Goal: Task Accomplishment & Management: Manage account settings

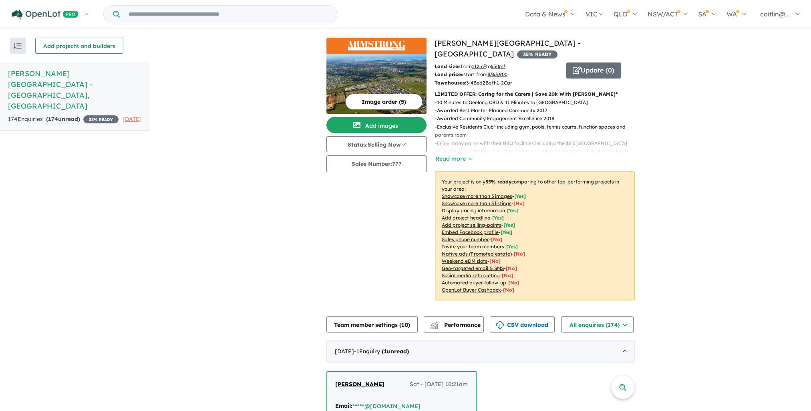
click at [585, 62] on button "Update ( 0 )" at bounding box center [593, 70] width 55 height 16
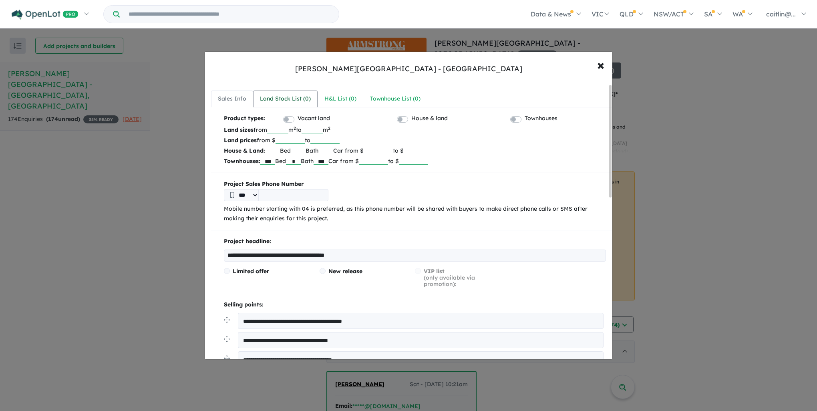
click at [264, 95] on div "Land Stock List ( 0 )" at bounding box center [285, 99] width 51 height 10
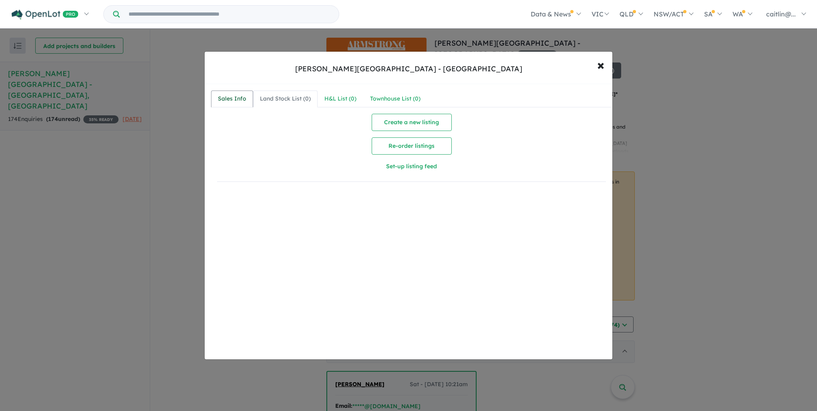
click at [231, 100] on div "Sales Info" at bounding box center [232, 99] width 28 height 10
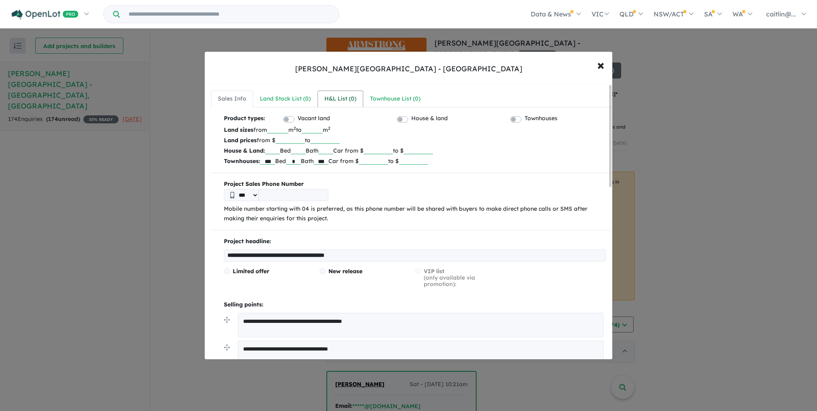
click at [340, 99] on div "H&L List ( 0 )" at bounding box center [340, 99] width 32 height 10
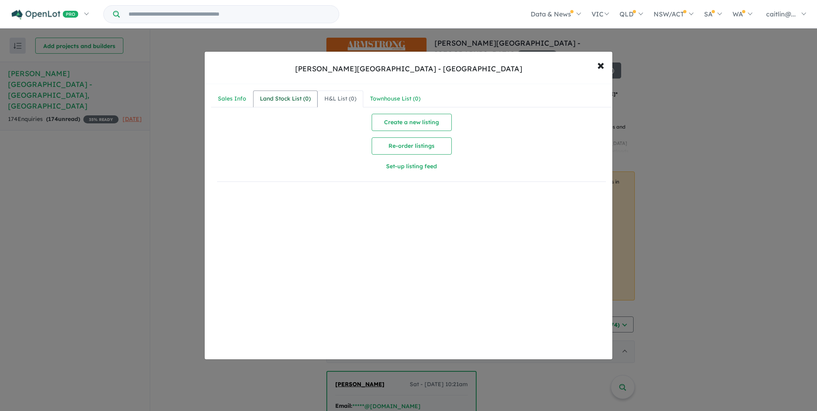
click at [270, 98] on div "Land Stock List ( 0 )" at bounding box center [285, 99] width 51 height 10
click at [232, 97] on div "Sales Info" at bounding box center [232, 99] width 28 height 10
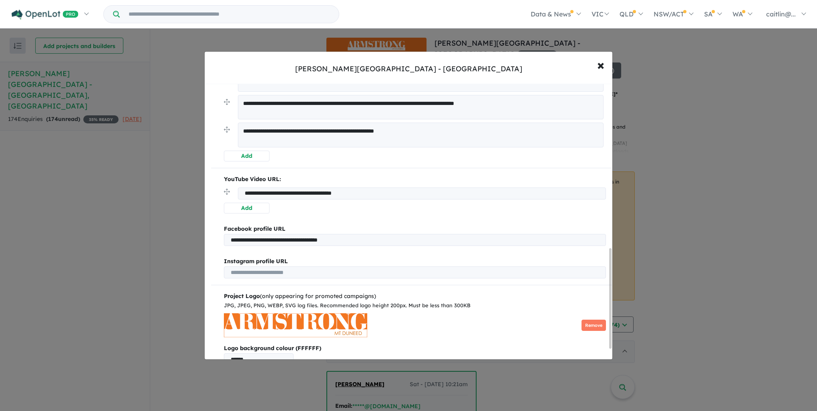
scroll to position [481, 0]
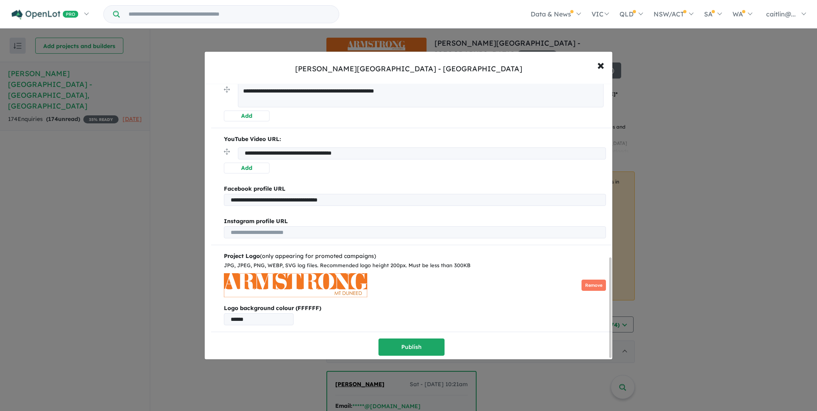
click at [276, 154] on input "**********" at bounding box center [422, 153] width 368 height 12
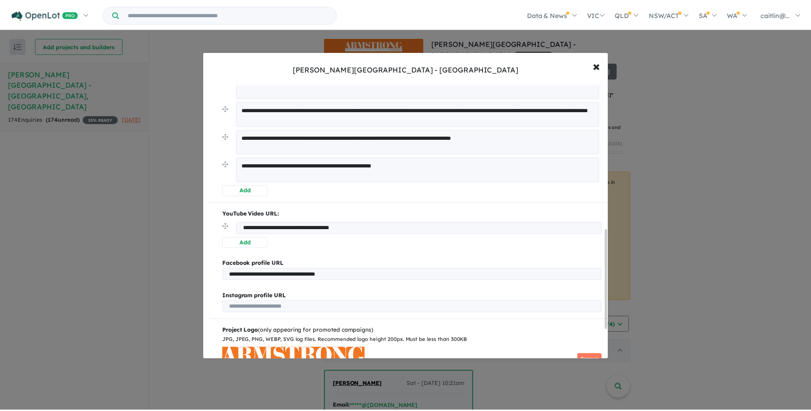
scroll to position [402, 0]
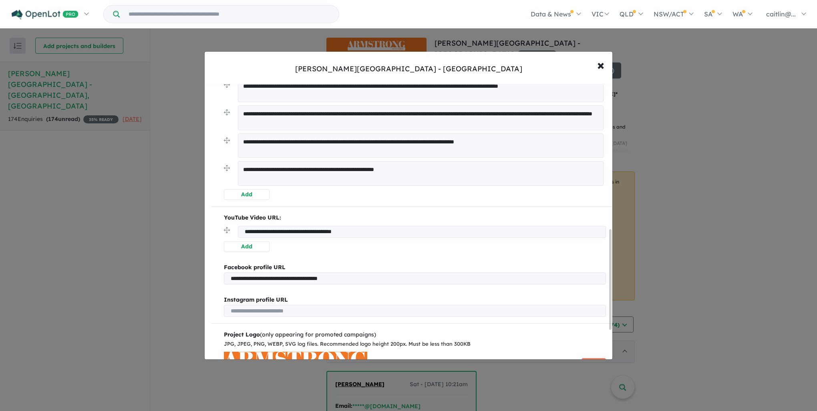
drag, startPoint x: 403, startPoint y: 232, endPoint x: 232, endPoint y: 227, distance: 171.9
click at [232, 227] on li "**********" at bounding box center [415, 233] width 382 height 15
click at [602, 65] on span "×" at bounding box center [600, 64] width 7 height 17
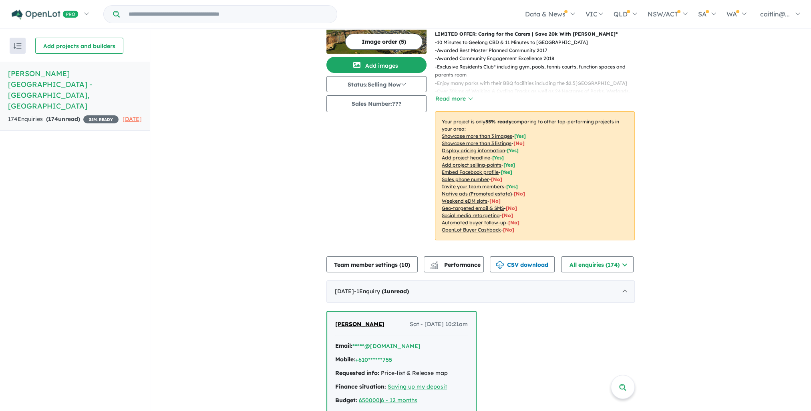
scroll to position [80, 0]
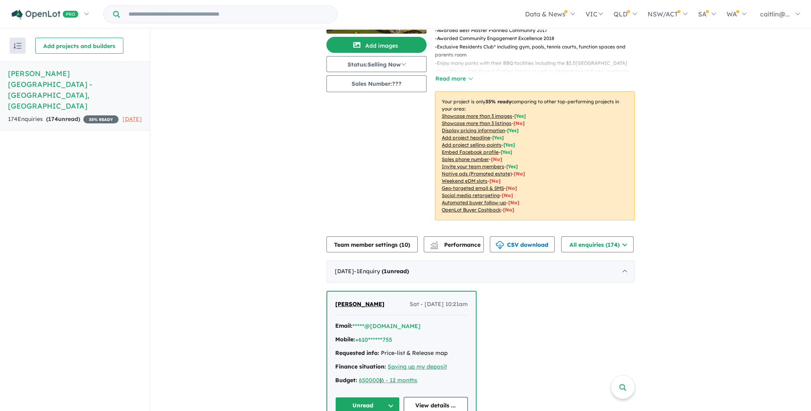
drag, startPoint x: 455, startPoint y: 66, endPoint x: 461, endPoint y: 70, distance: 6.8
click at [455, 74] on button "Read more" at bounding box center [454, 78] width 38 height 9
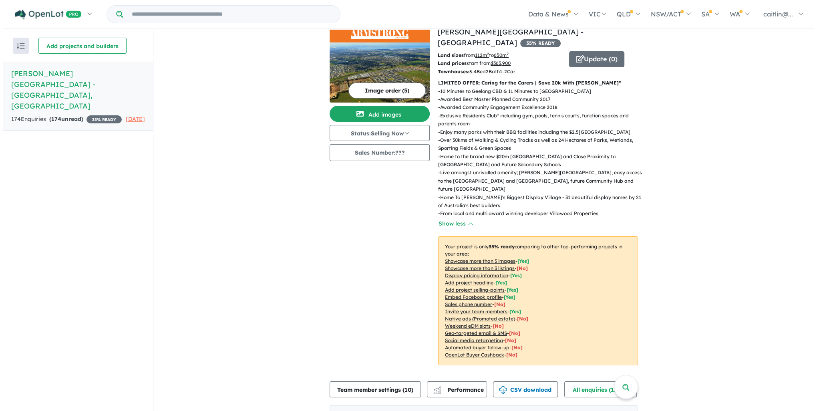
scroll to position [0, 0]
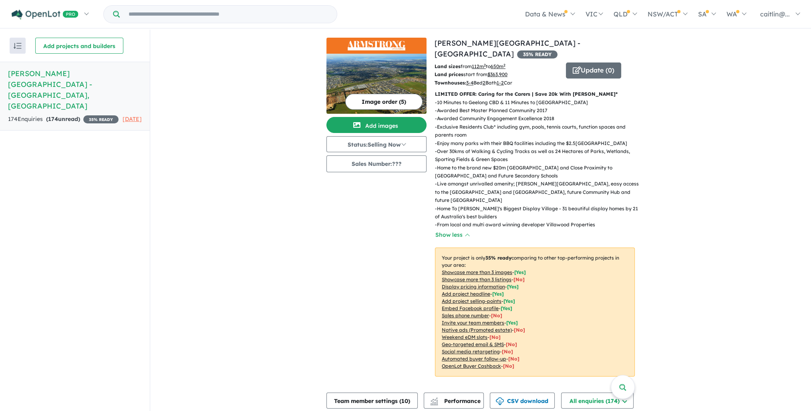
click at [383, 100] on button "Image order ( 5 )" at bounding box center [383, 102] width 77 height 16
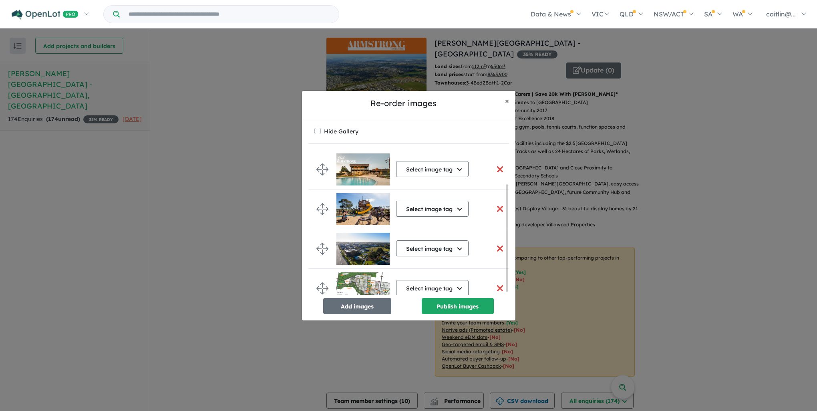
scroll to position [50, 0]
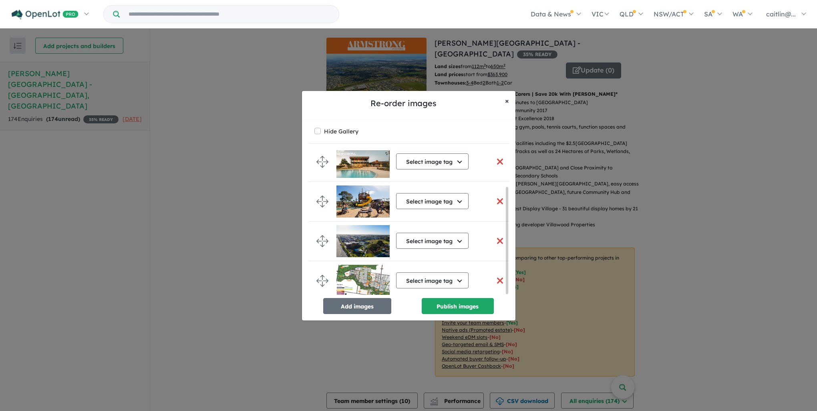
click at [505, 100] on span "×" at bounding box center [507, 100] width 4 height 9
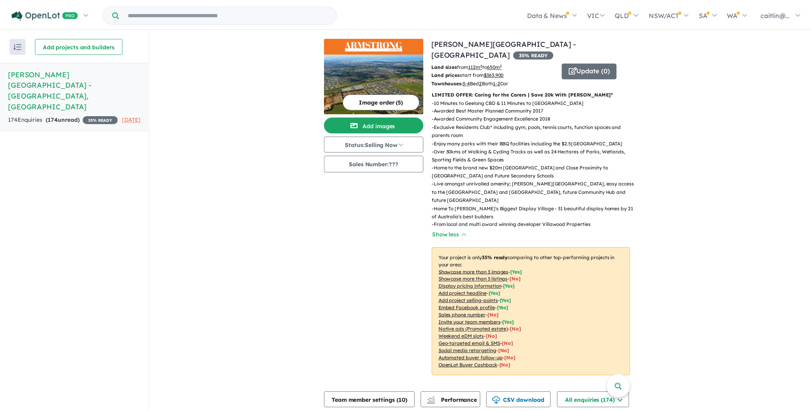
scroll to position [48, 0]
